Goal: Navigation & Orientation: Find specific page/section

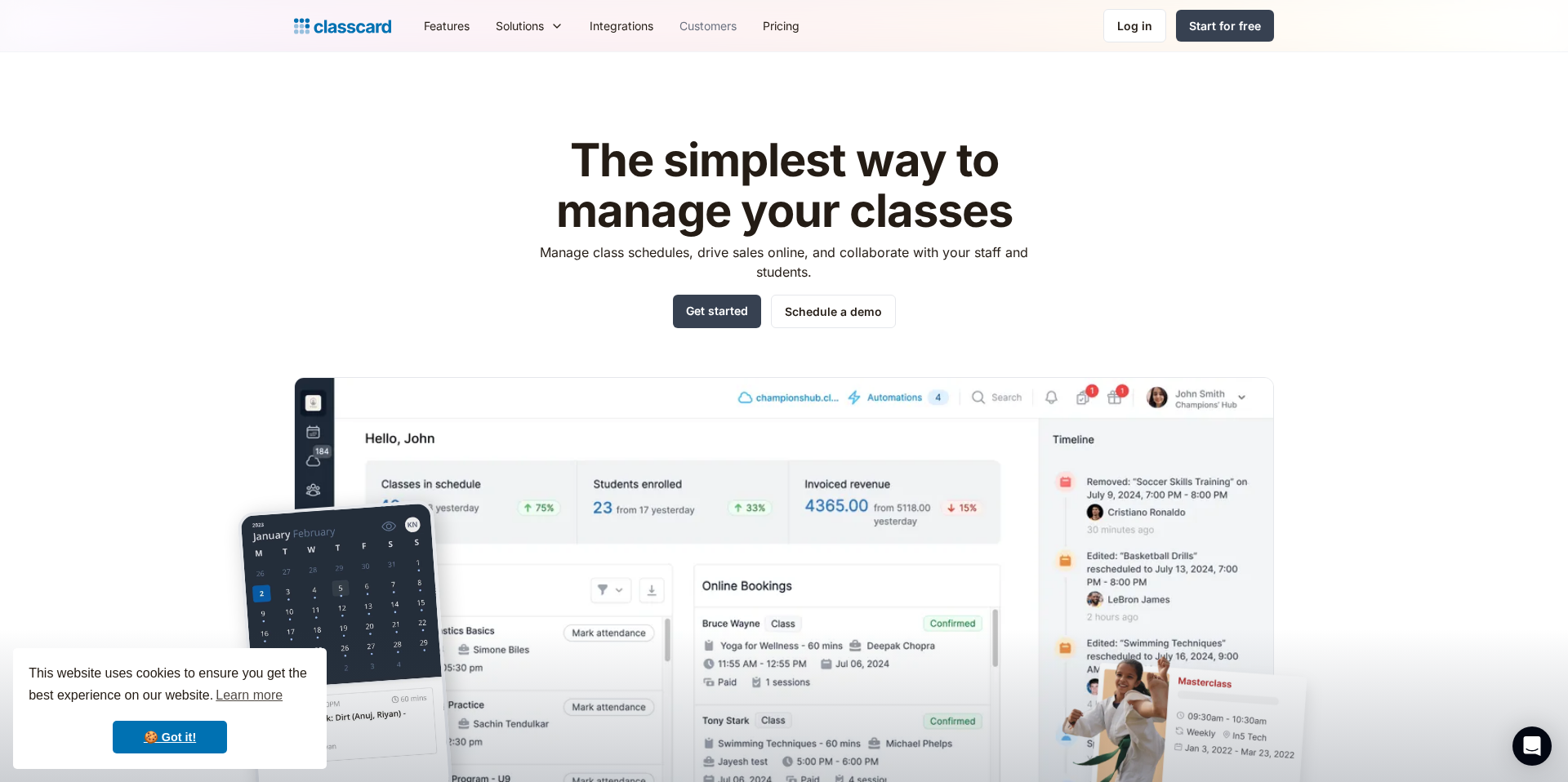
click at [699, 23] on link "Customers" at bounding box center [708, 26] width 83 height 37
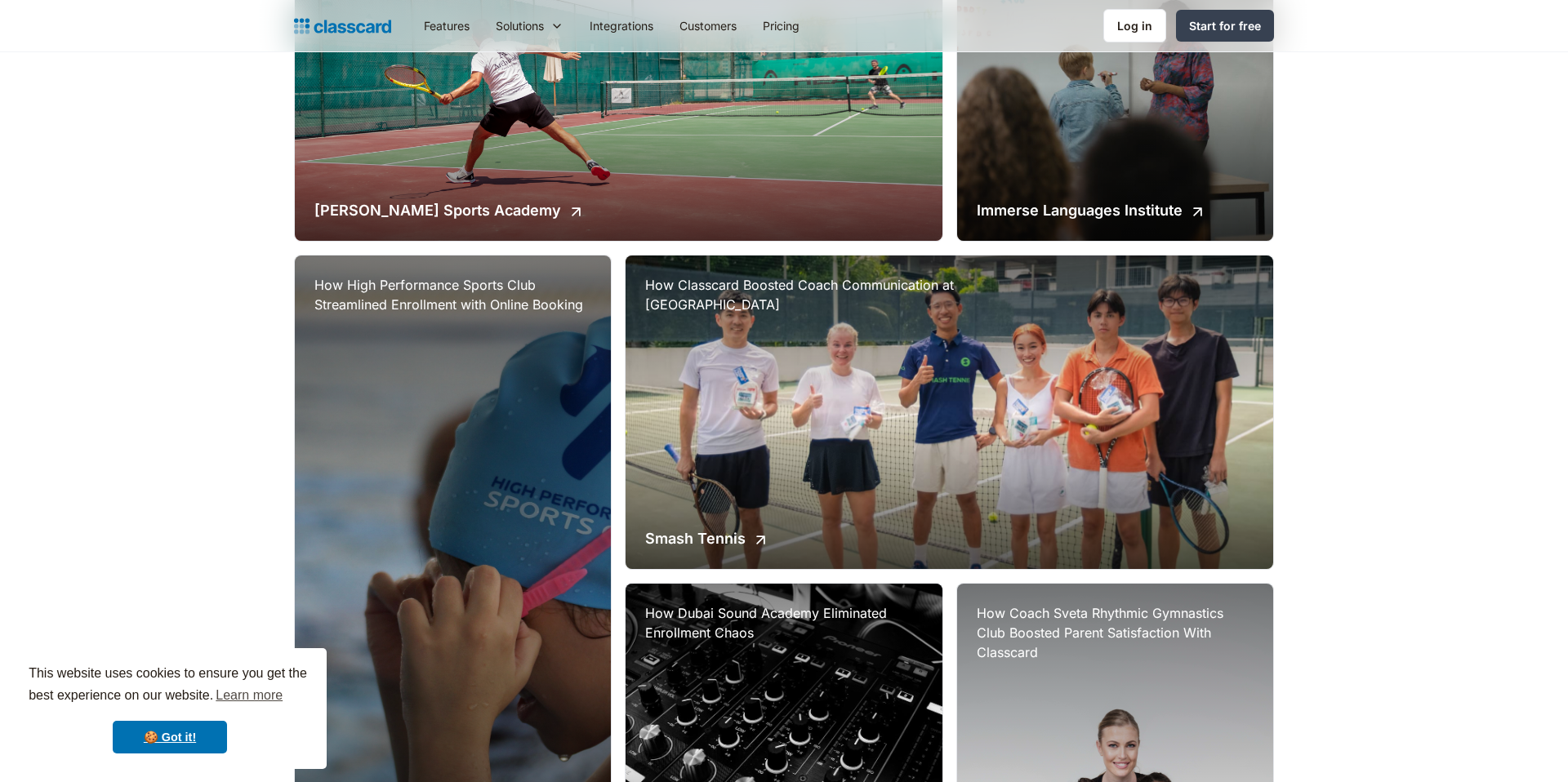
scroll to position [531, 0]
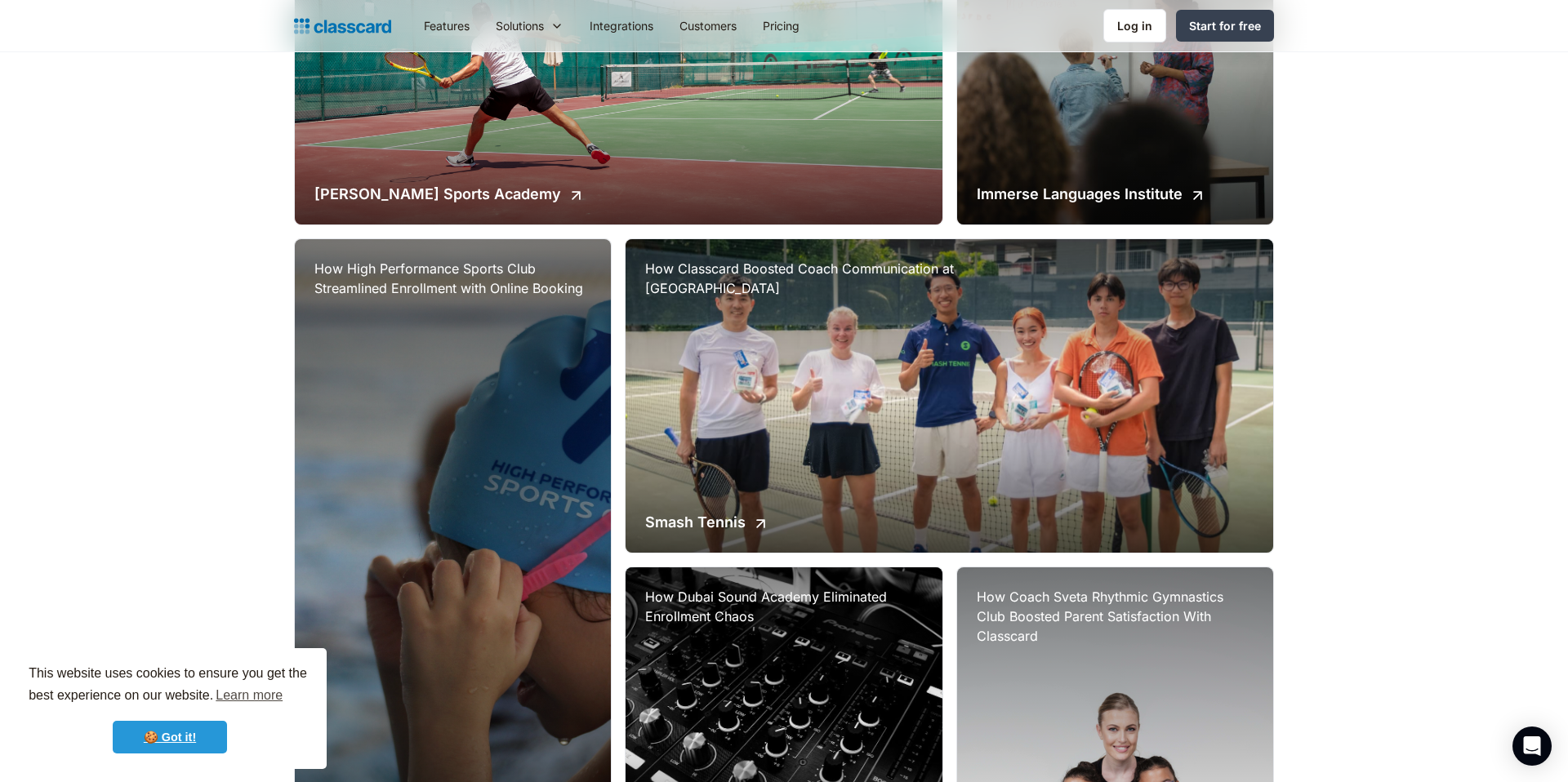
click at [166, 726] on link "🍪 Got it!" at bounding box center [169, 737] width 114 height 32
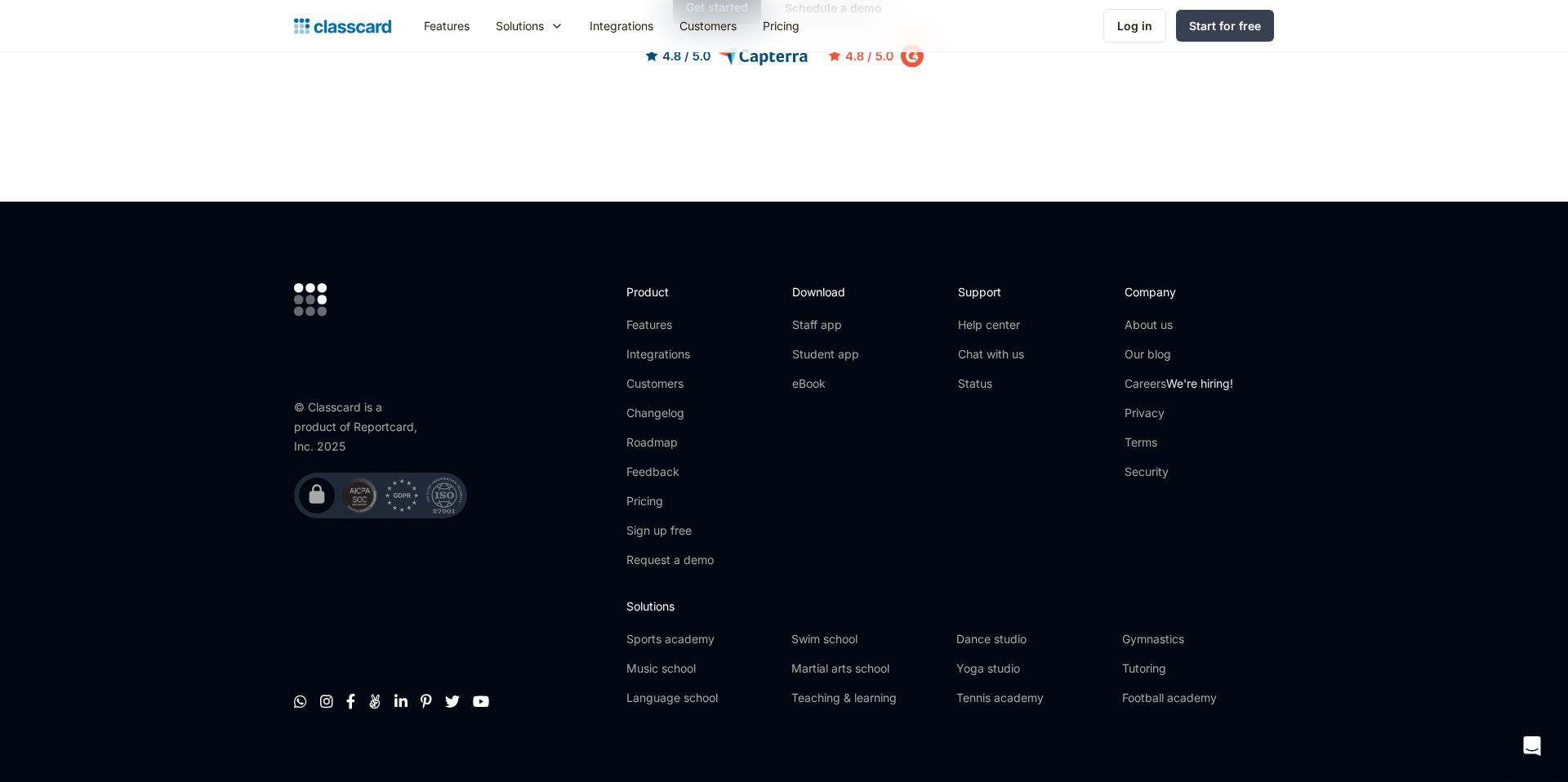
scroll to position [2357, 0]
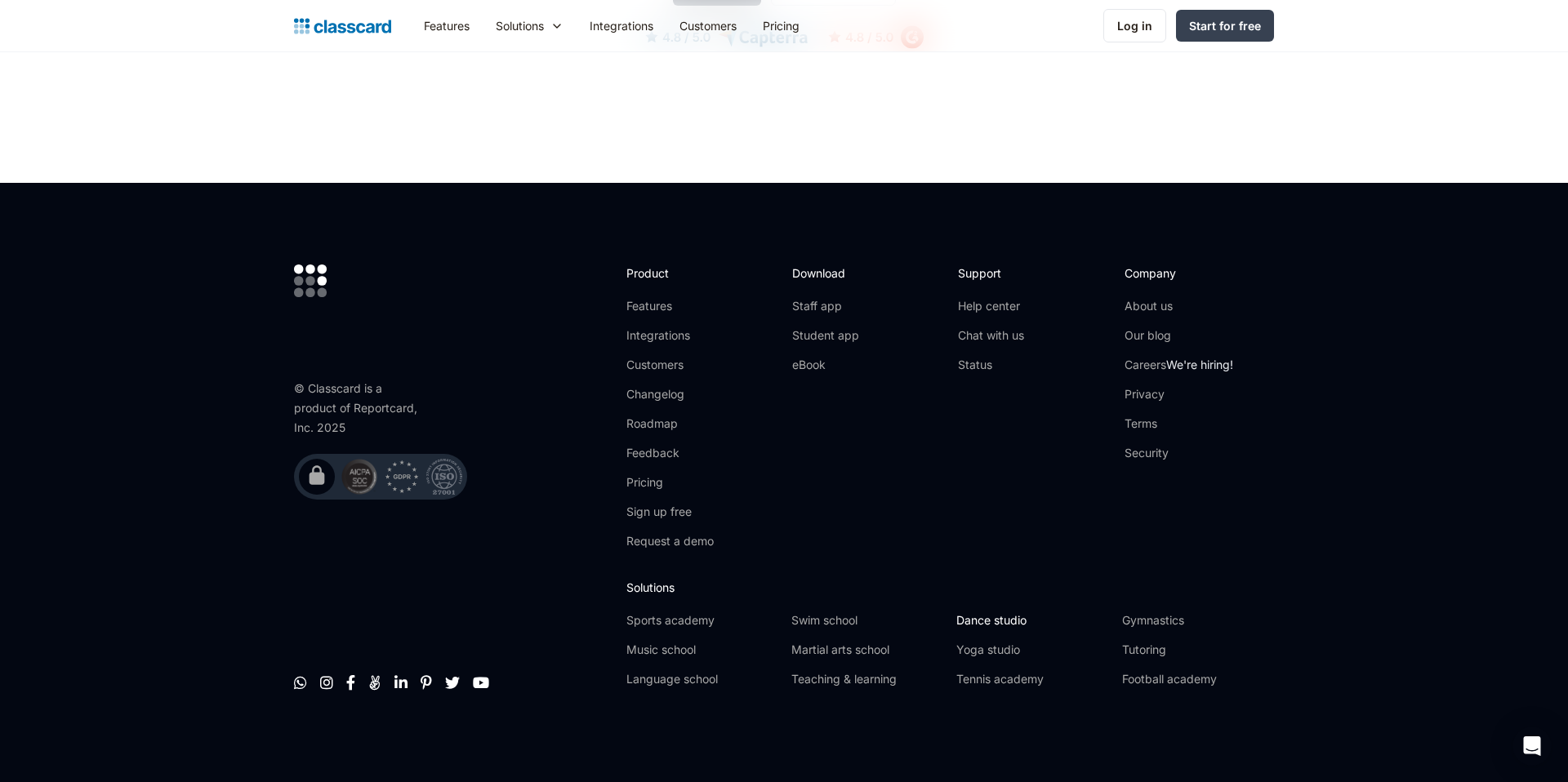
click at [994, 618] on link "Dance studio" at bounding box center [1032, 621] width 152 height 17
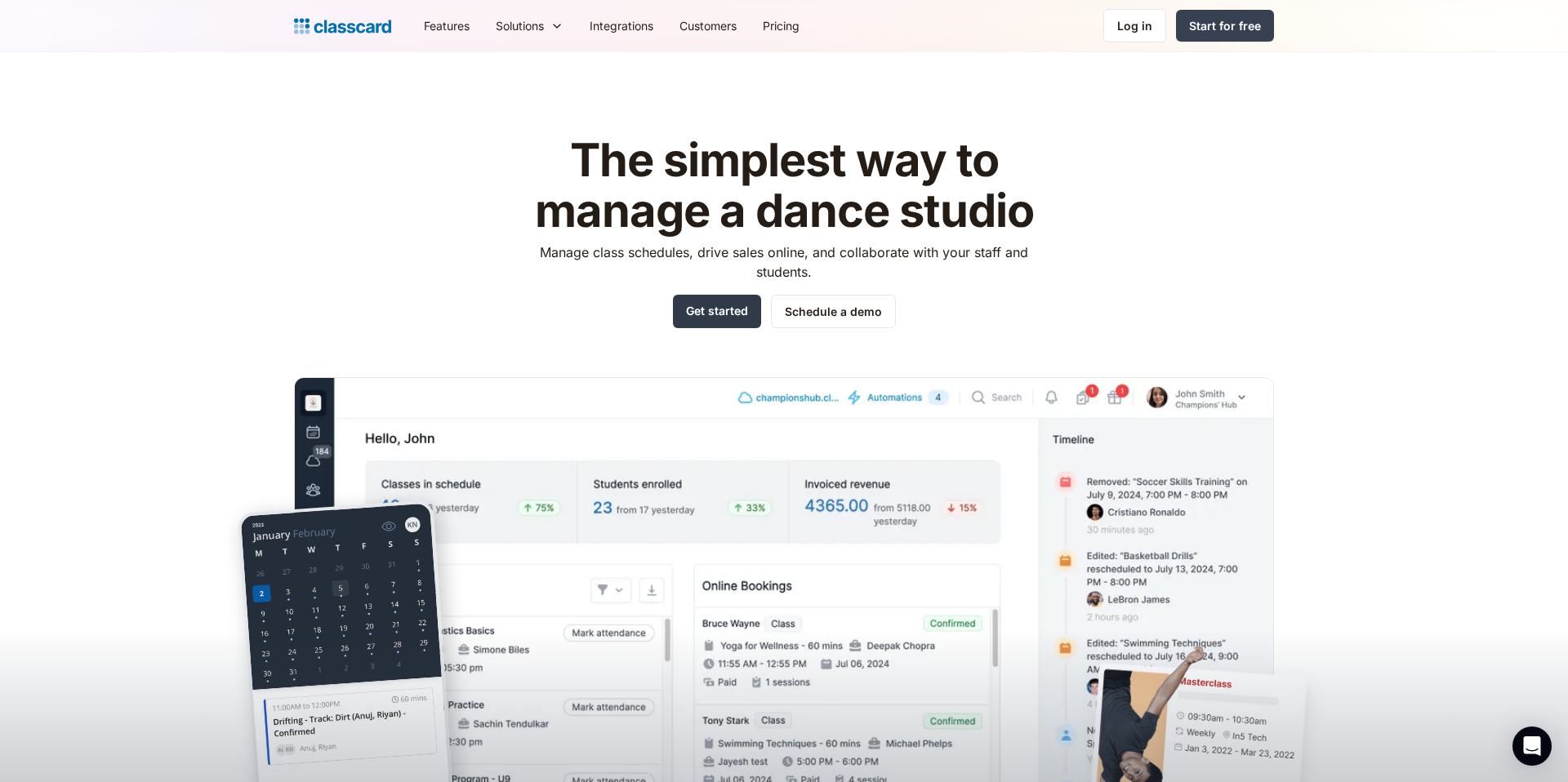
click at [715, 309] on link "Get started" at bounding box center [717, 311] width 88 height 33
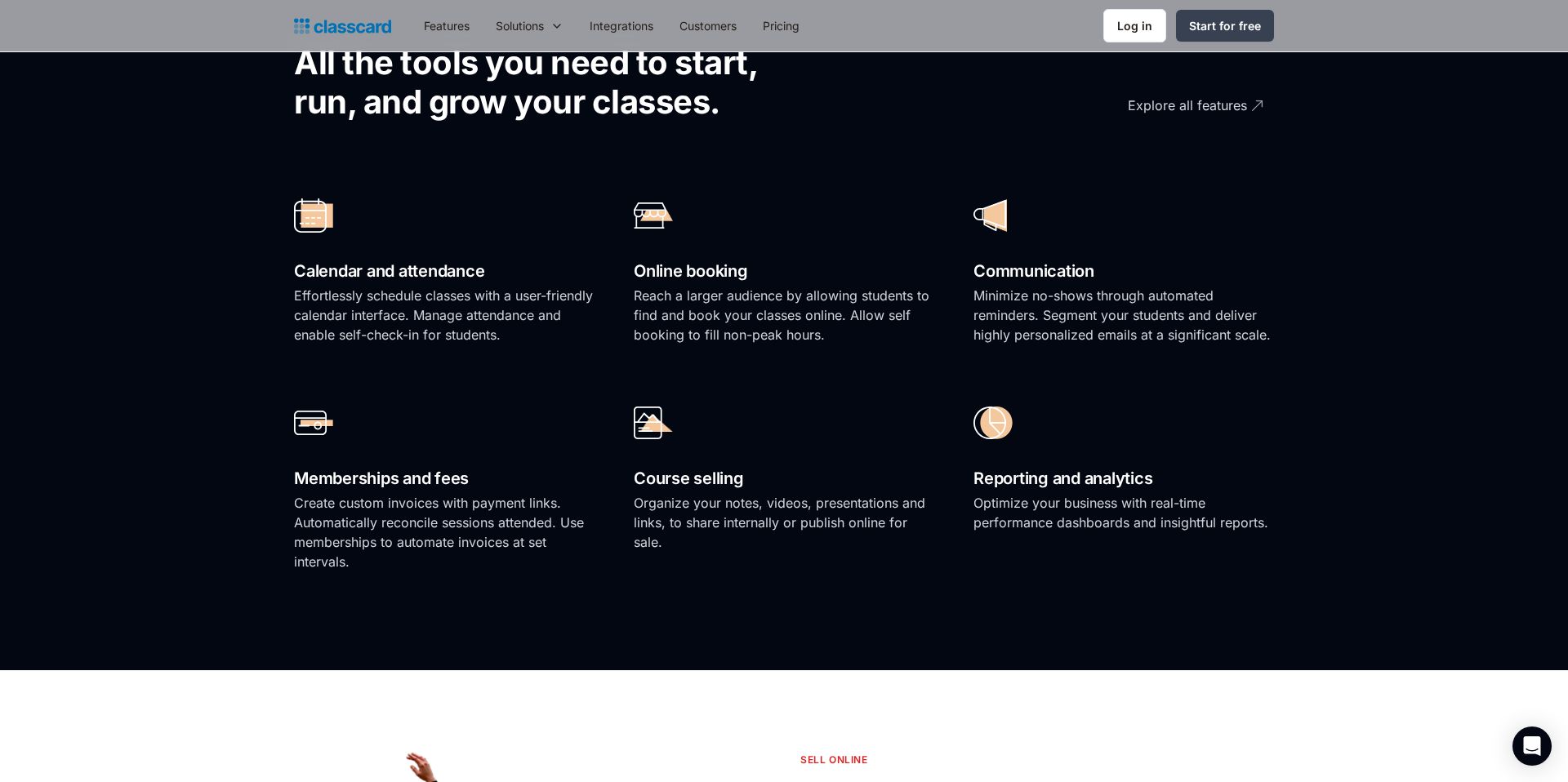
scroll to position [1008, 0]
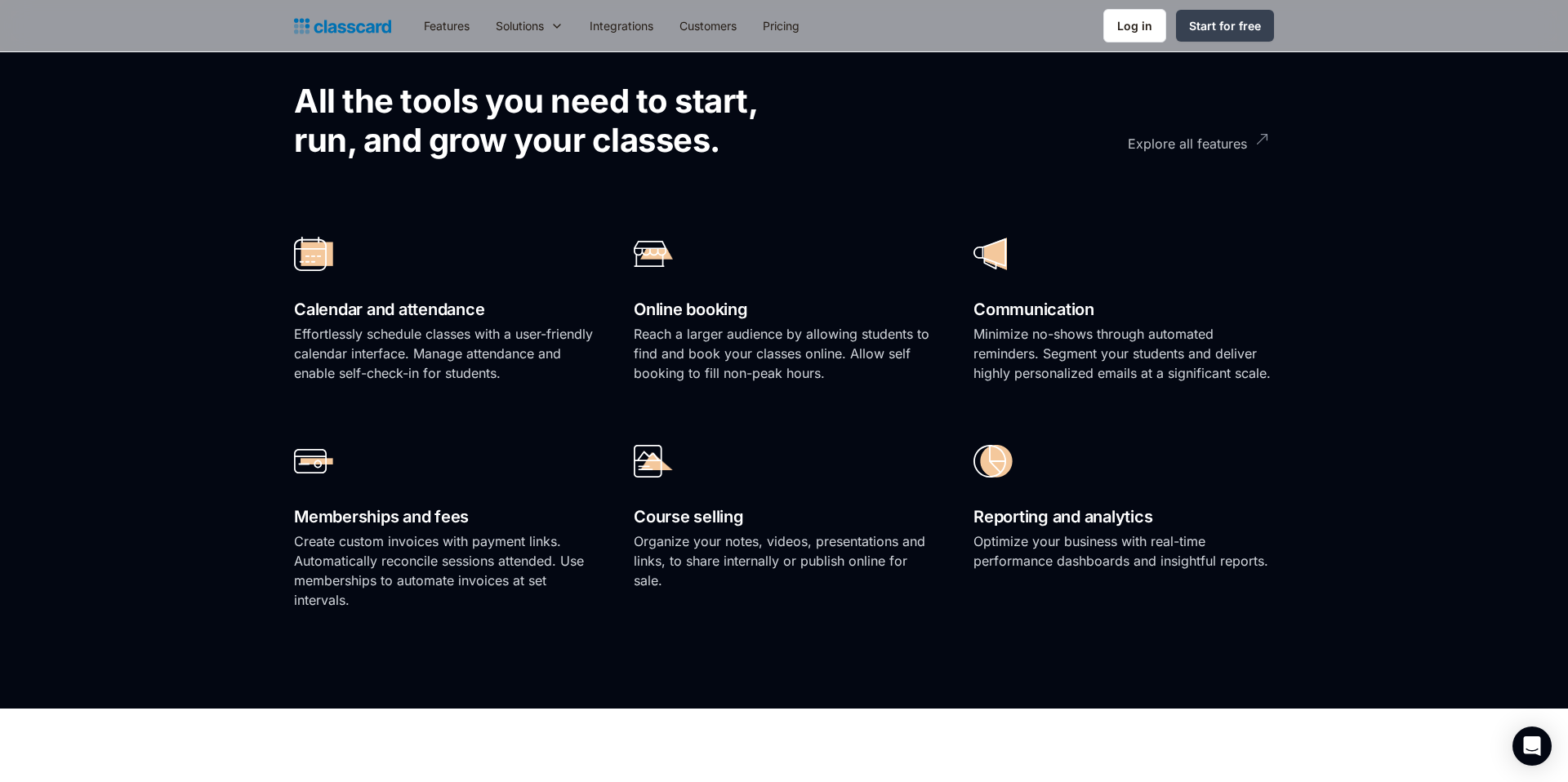
click at [1183, 141] on div "Explore all features" at bounding box center [1187, 137] width 119 height 32
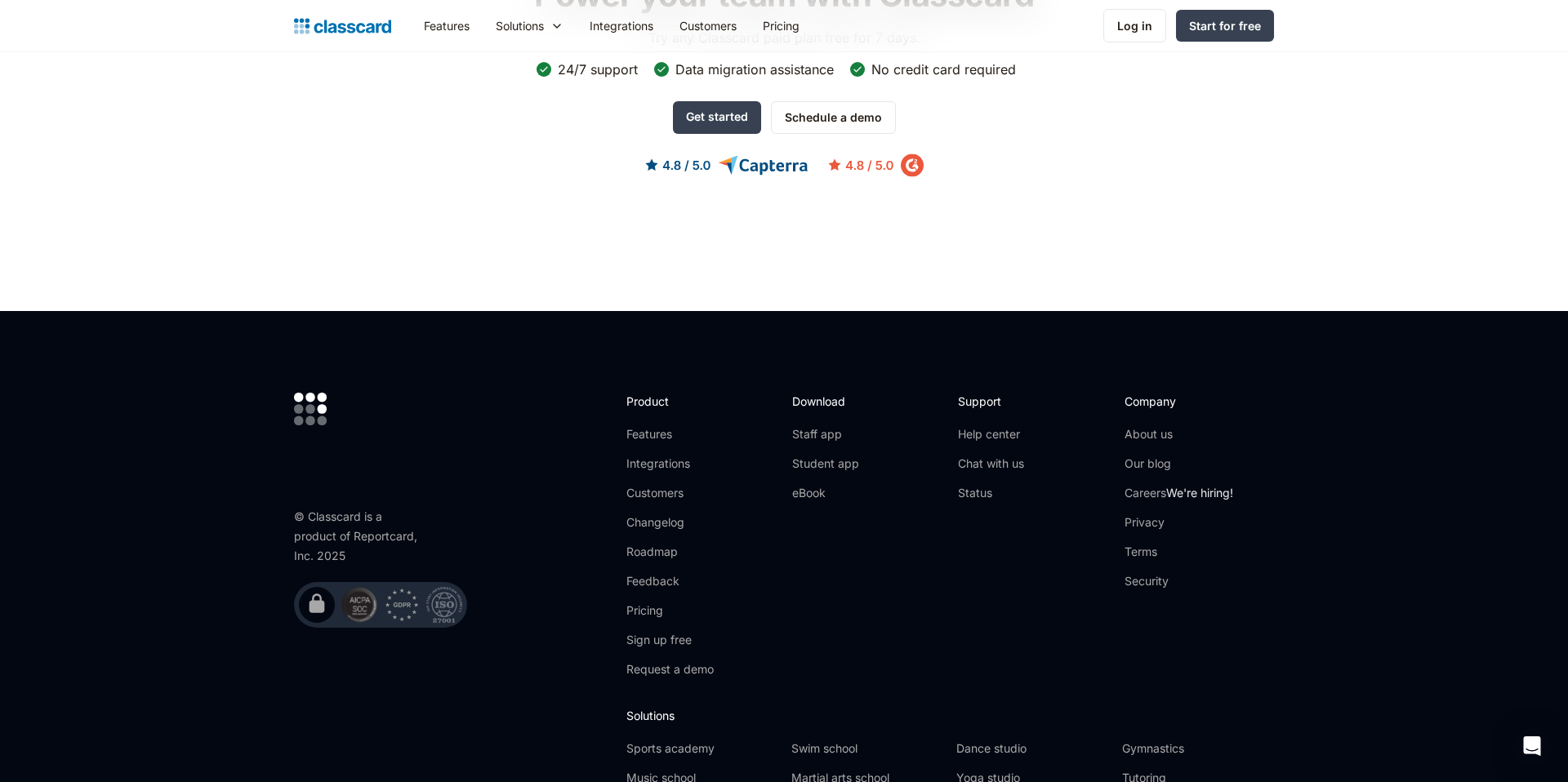
scroll to position [4675, 0]
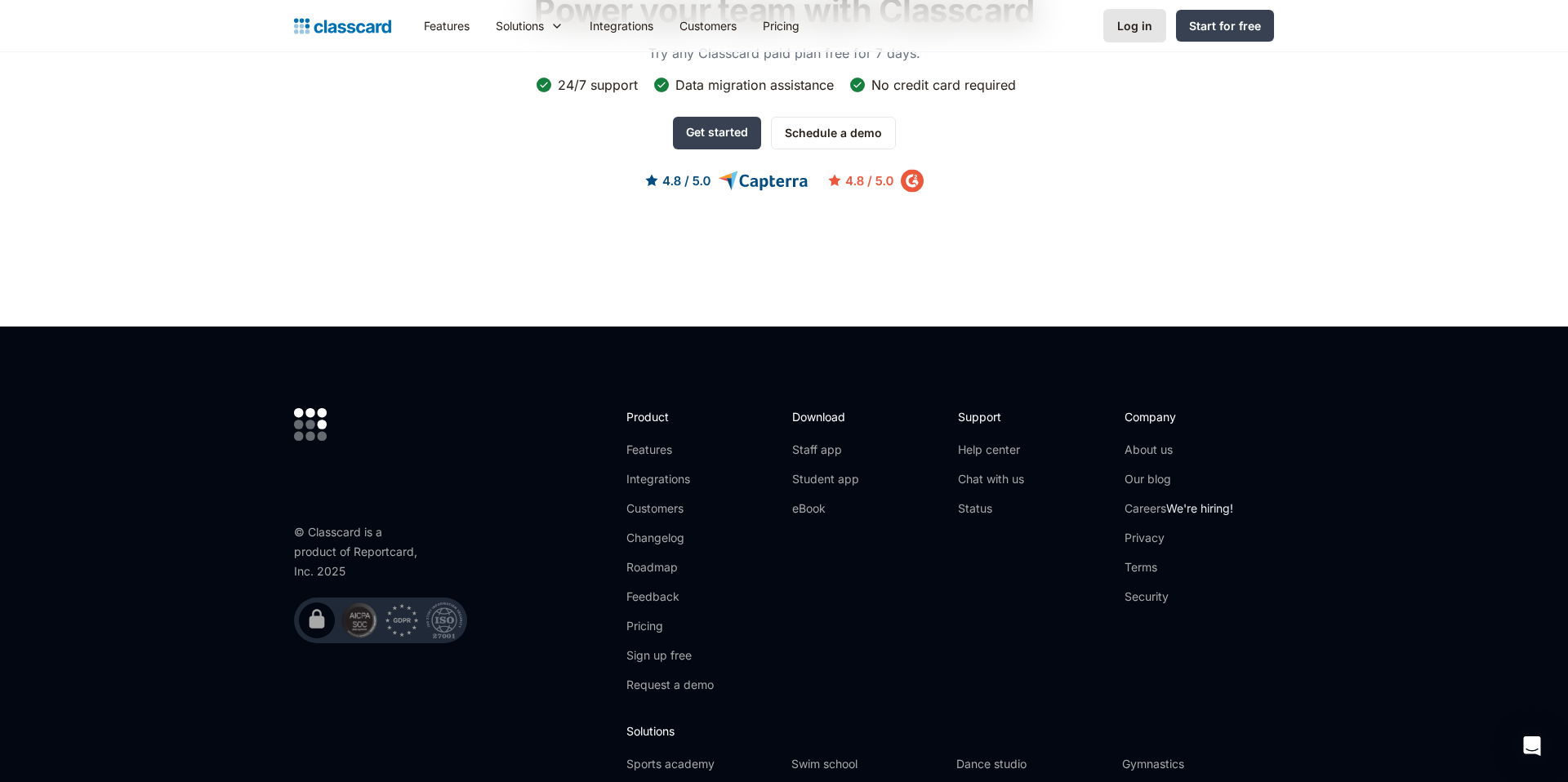
click at [1132, 20] on div "Log in" at bounding box center [1134, 26] width 35 height 17
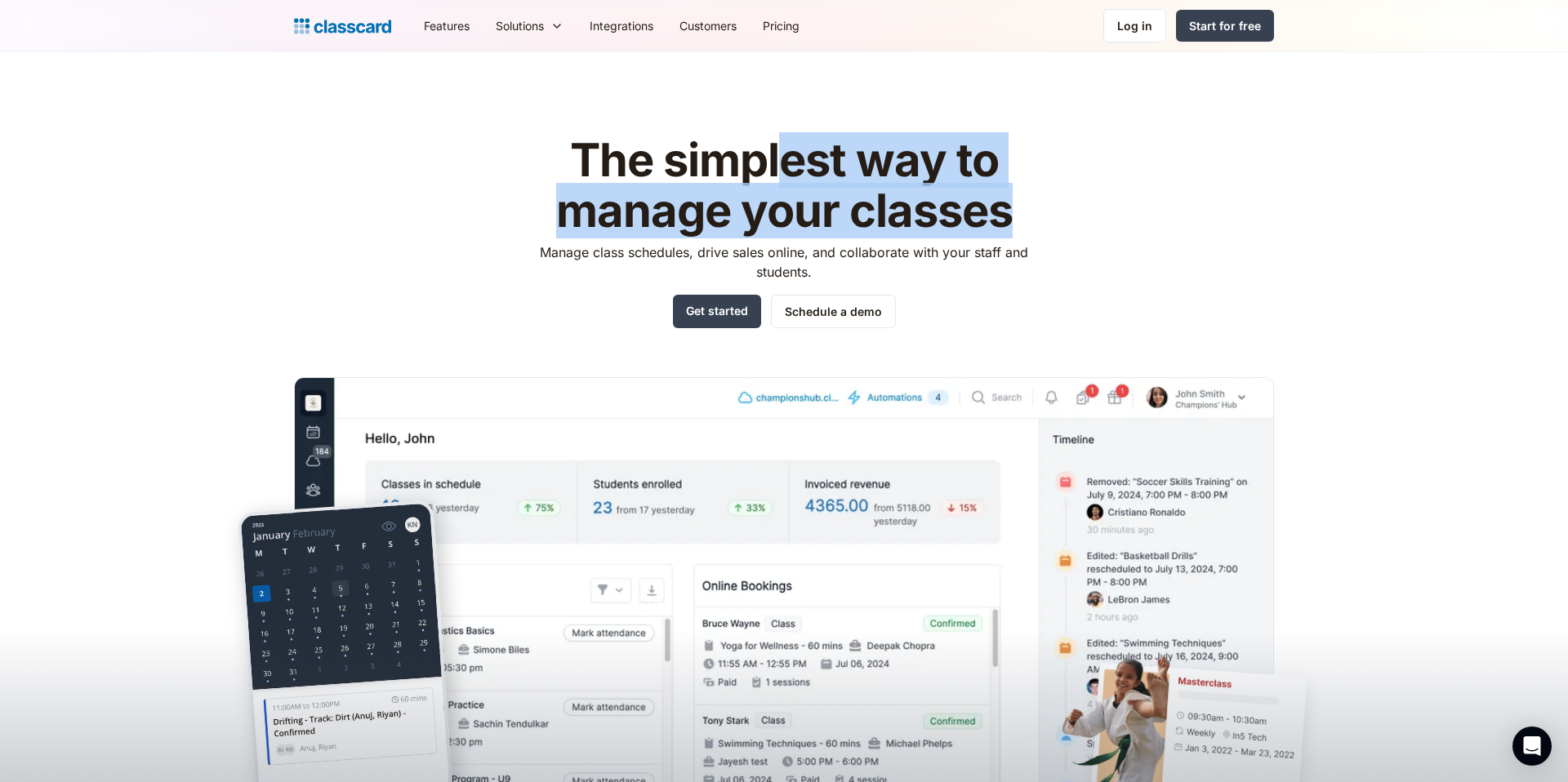
drag, startPoint x: 791, startPoint y: 167, endPoint x: 1017, endPoint y: 218, distance: 231.7
click at [1017, 218] on h1 "The simplest way to manage your classes" at bounding box center [784, 186] width 519 height 101
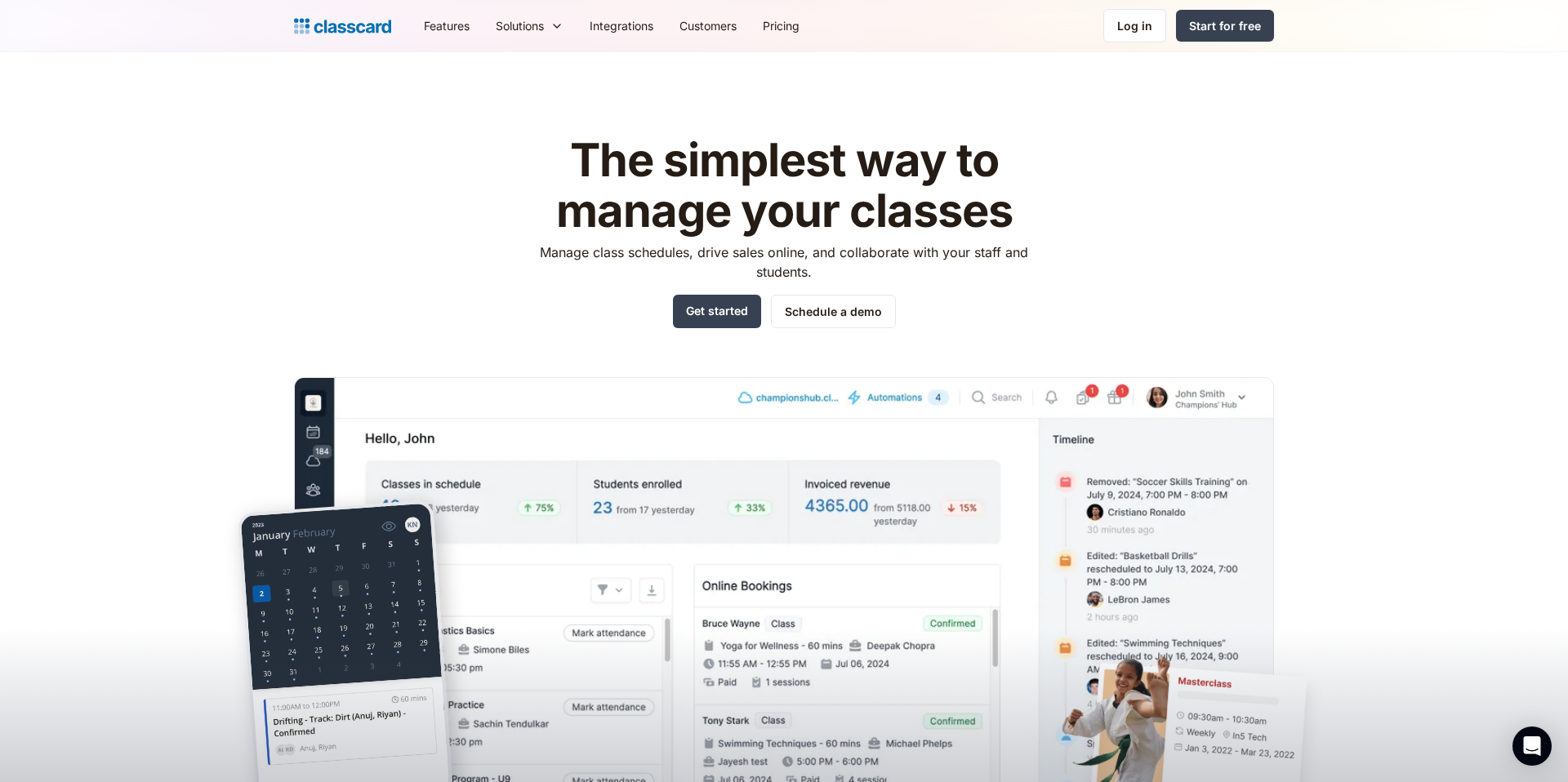
click at [1231, 212] on div "The simplest way to manage your classes Manage class schedules, drive sales onl…" at bounding box center [784, 459] width 980 height 700
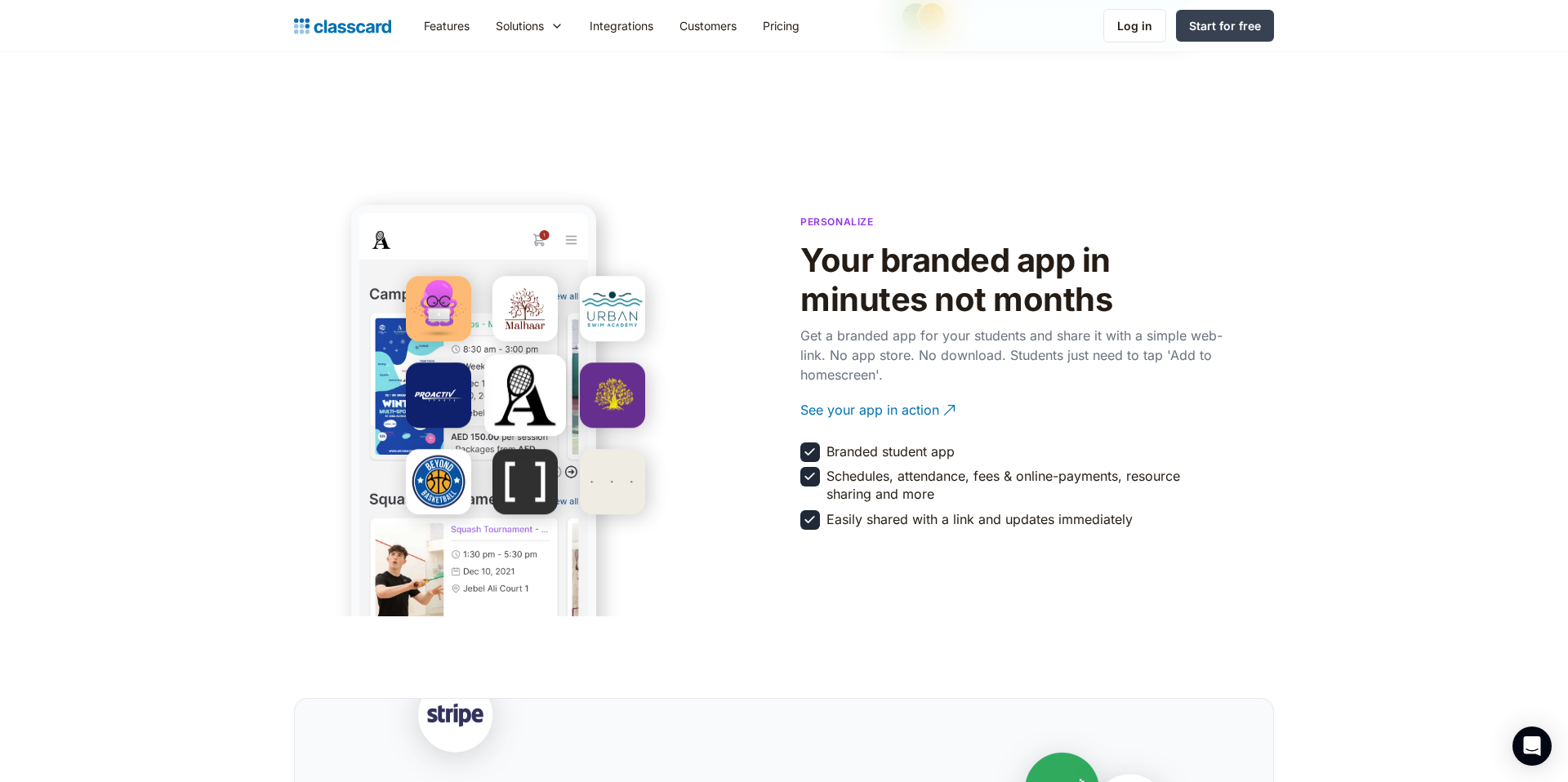
scroll to position [2645, 0]
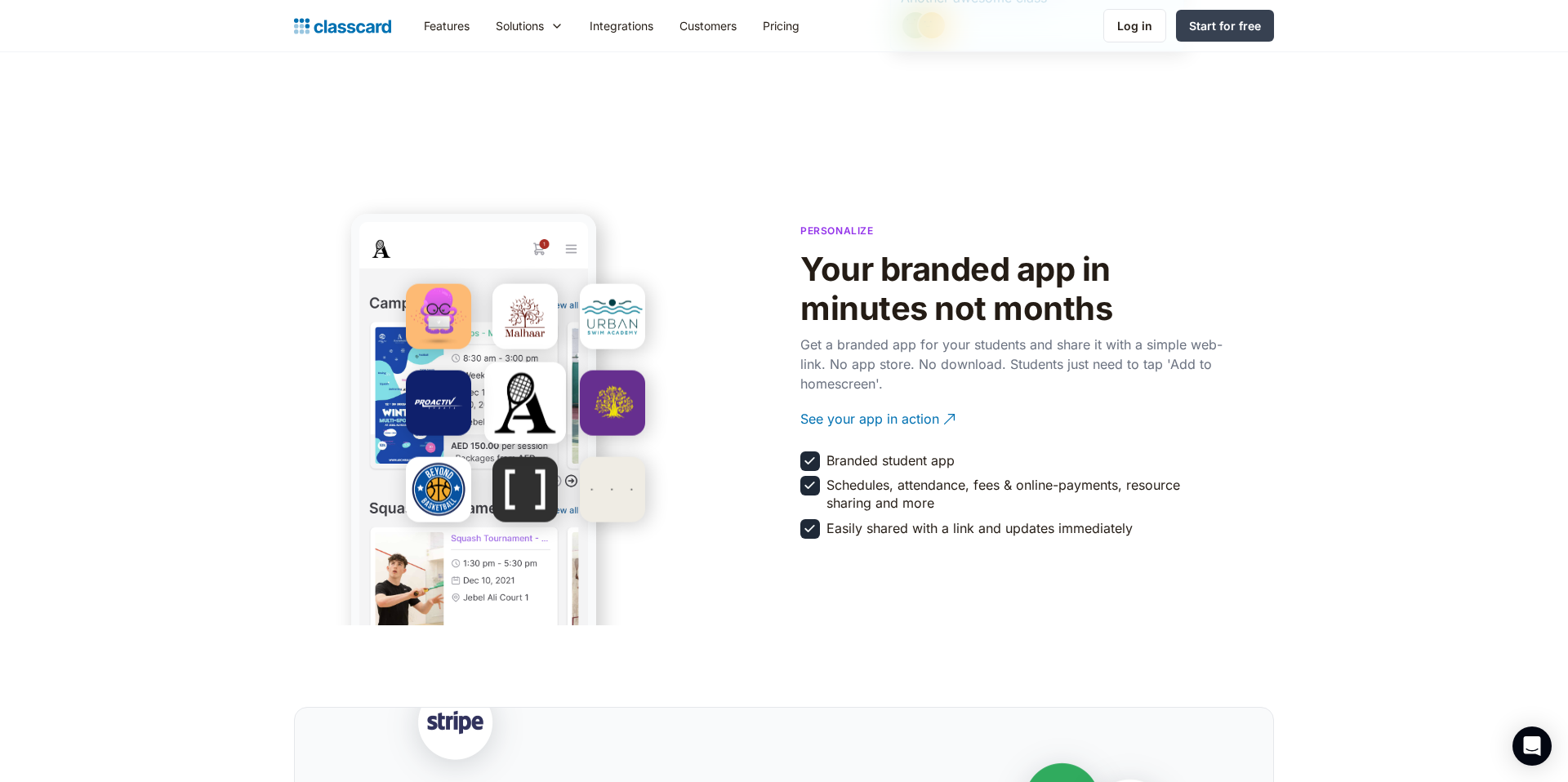
click at [859, 582] on section "Personalize Your branded app in minutes not months Get a branded app for your s…" at bounding box center [784, 379] width 1568 height 493
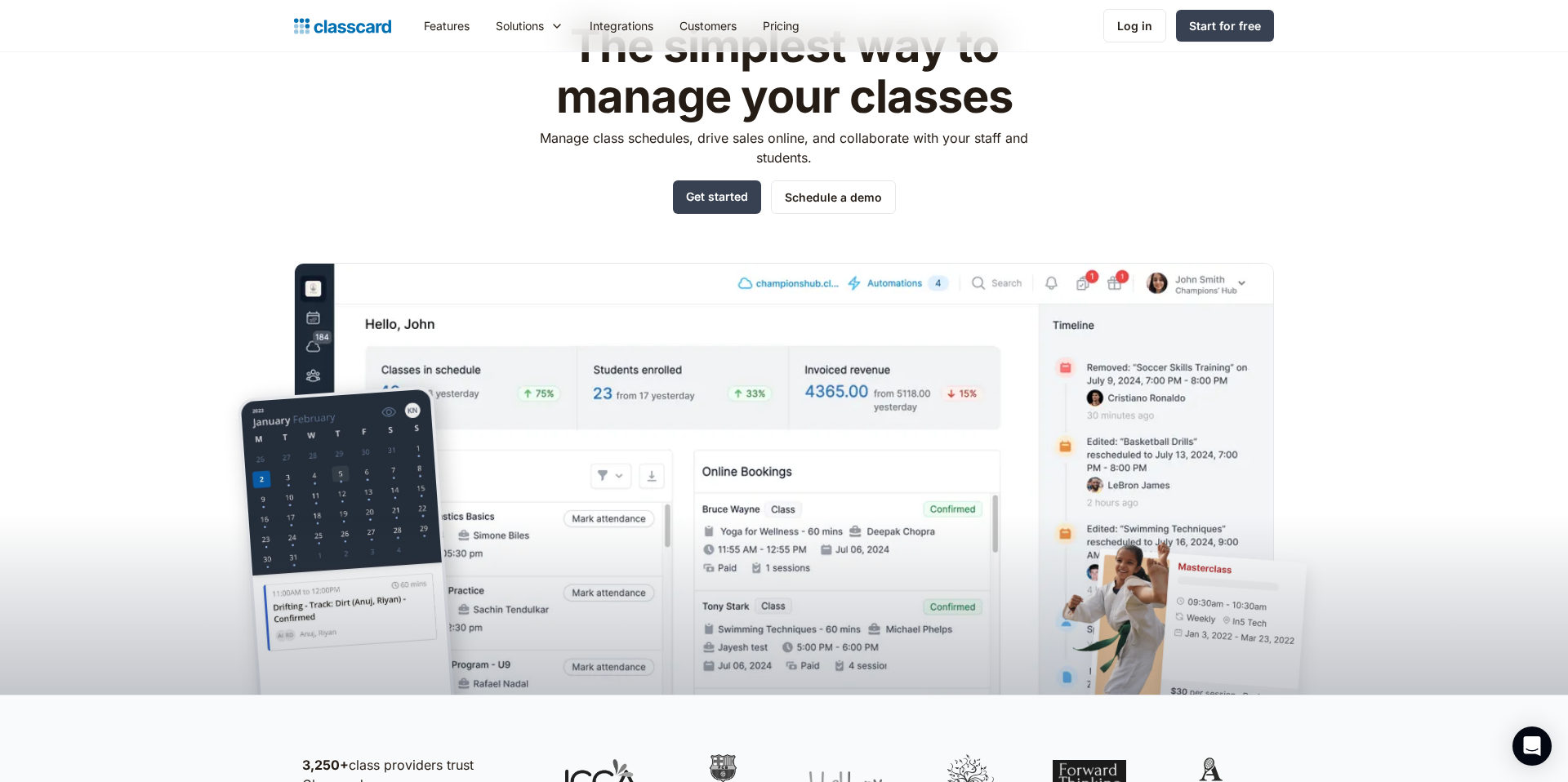
scroll to position [0, 0]
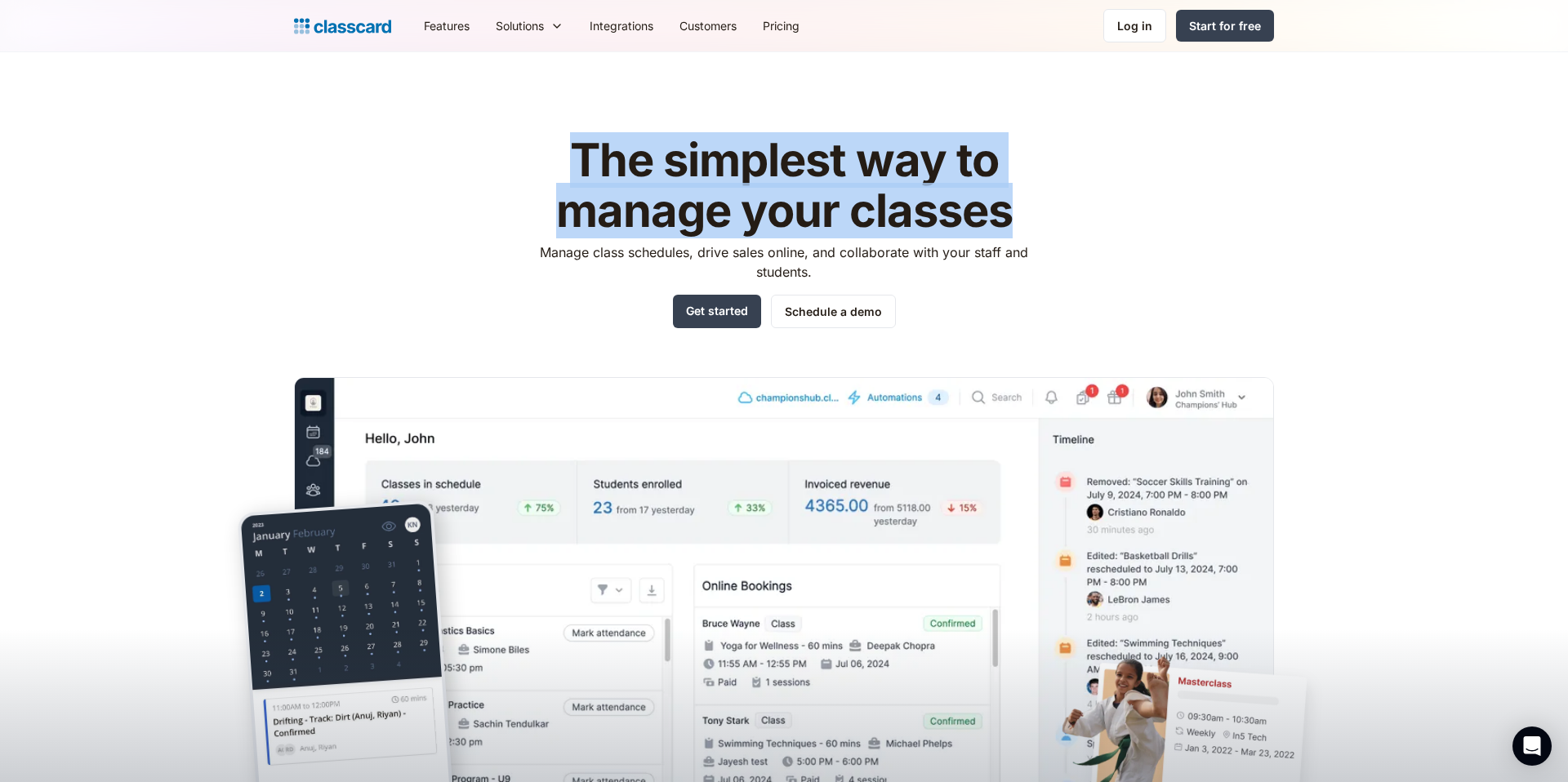
drag, startPoint x: 571, startPoint y: 153, endPoint x: 1056, endPoint y: 228, distance: 490.8
click at [1056, 228] on div "The simplest way to manage your classes Manage class schedules, drive sales onl…" at bounding box center [784, 459] width 980 height 700
copy h1 "The simplest way to manage your classes"
